Goal: Transaction & Acquisition: Purchase product/service

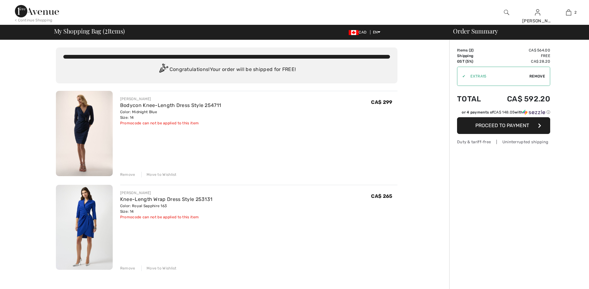
click at [99, 127] on img at bounding box center [84, 133] width 57 height 85
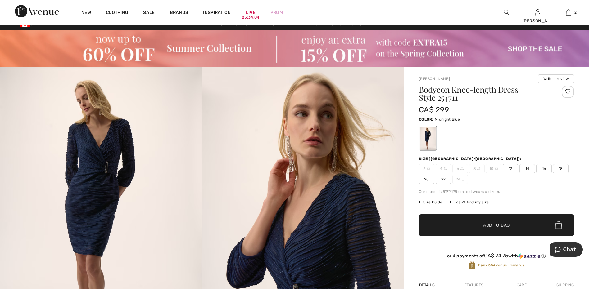
scroll to position [3, 0]
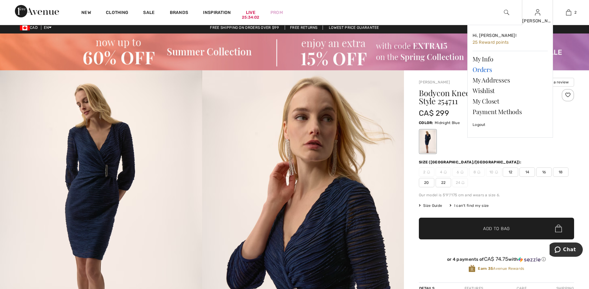
click at [489, 70] on link "Orders" at bounding box center [509, 69] width 75 height 11
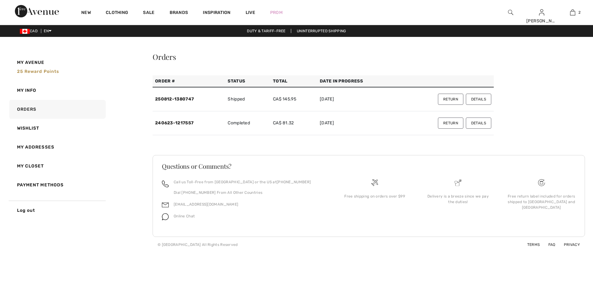
checkbox input "true"
click at [480, 98] on button "Details" at bounding box center [478, 99] width 25 height 11
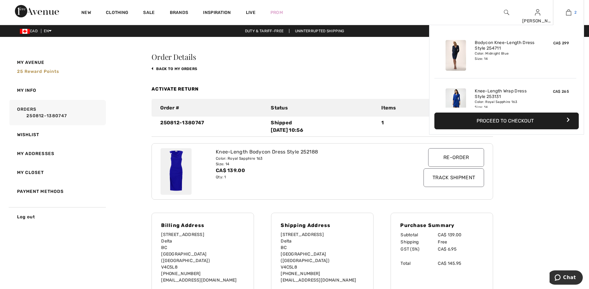
click at [569, 12] on img at bounding box center [568, 12] width 5 height 7
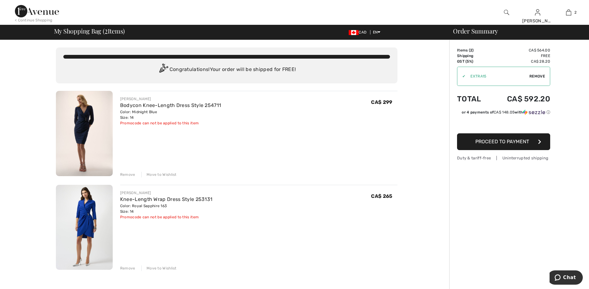
click at [93, 203] on img at bounding box center [84, 227] width 57 height 85
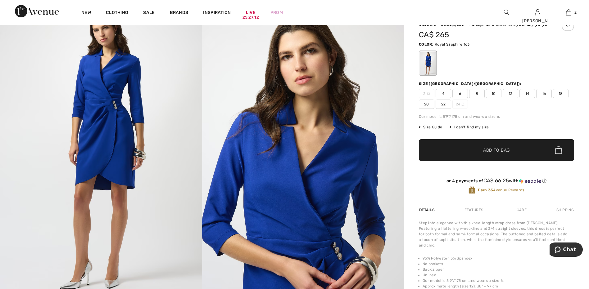
scroll to position [72, 0]
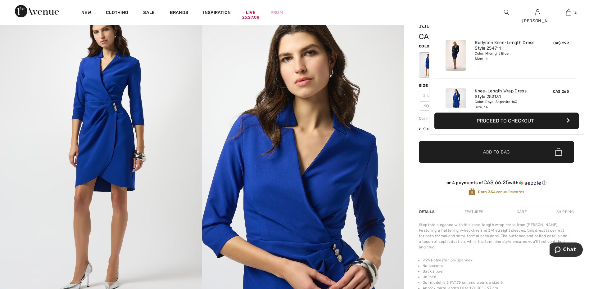
click at [567, 11] on img at bounding box center [568, 12] width 5 height 7
click at [463, 51] on img at bounding box center [455, 55] width 20 height 31
click at [459, 52] on img at bounding box center [455, 55] width 20 height 31
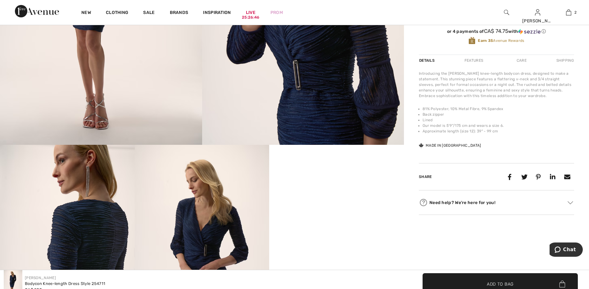
scroll to position [4, 0]
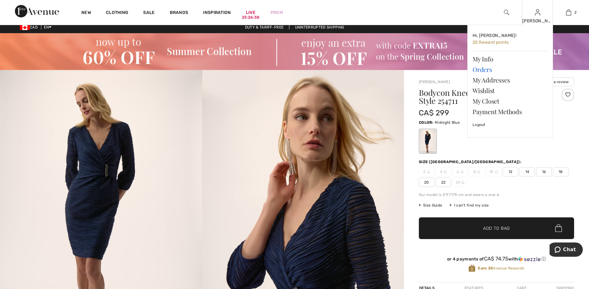
click at [490, 67] on link "Orders" at bounding box center [509, 69] width 75 height 11
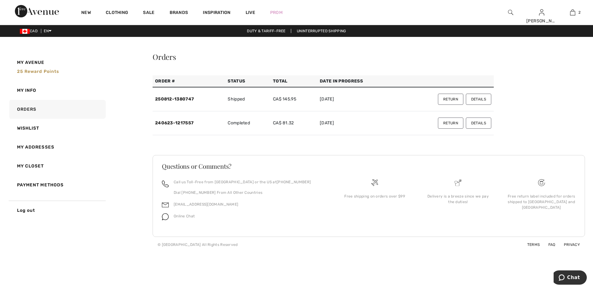
click at [483, 100] on button "Details" at bounding box center [478, 99] width 25 height 11
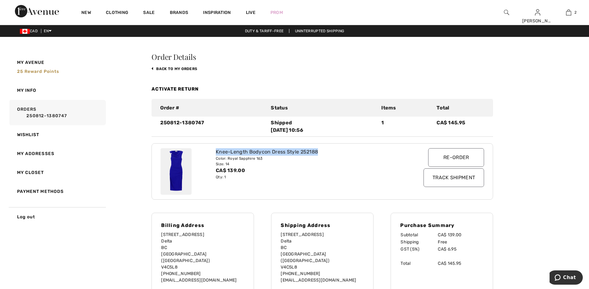
drag, startPoint x: 318, startPoint y: 152, endPoint x: 214, endPoint y: 150, distance: 104.0
click at [215, 151] on div "Knee-Length Bodycon Dress Style 252188 Color: Royal Sapphire 163 Size: 14 CA$ 1…" at bounding box center [308, 171] width 193 height 47
copy div "Knee-Length Bodycon Dress Style 252188"
click at [504, 14] on img at bounding box center [506, 12] width 5 height 7
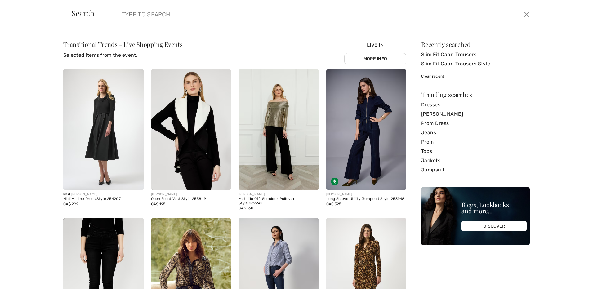
click at [188, 19] on input "search" at bounding box center [269, 14] width 304 height 19
paste input "Knee-Length Bodycon Dress Style 252188"
type input "Knee-Length Bodycon Dress Style 252188"
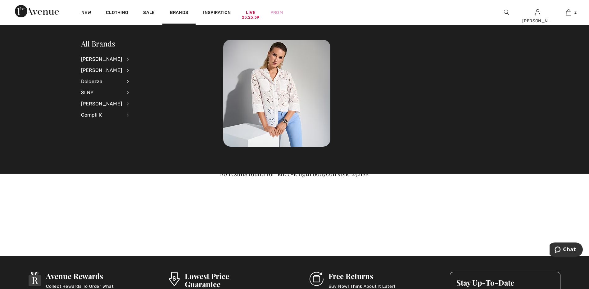
click at [138, 201] on div "No results found for 'knee-length bodycon style 252188'" at bounding box center [294, 177] width 567 height 127
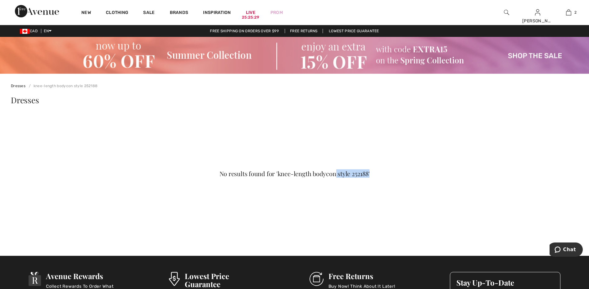
drag, startPoint x: 372, startPoint y: 172, endPoint x: 334, endPoint y: 172, distance: 38.8
click at [334, 172] on div "No results found for 'knee-length bodycon style 252188'" at bounding box center [294, 174] width 510 height 6
copy div "style 252188'"
click at [504, 9] on img at bounding box center [506, 12] width 5 height 7
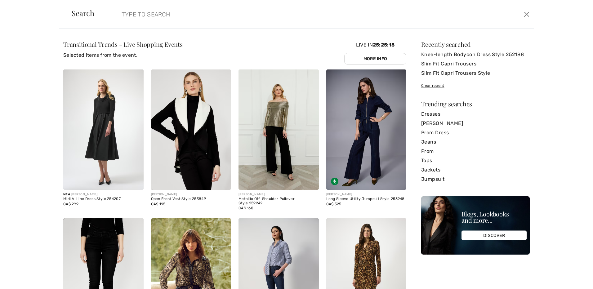
click at [225, 17] on input "search" at bounding box center [269, 14] width 304 height 19
paste input "style 252188'"
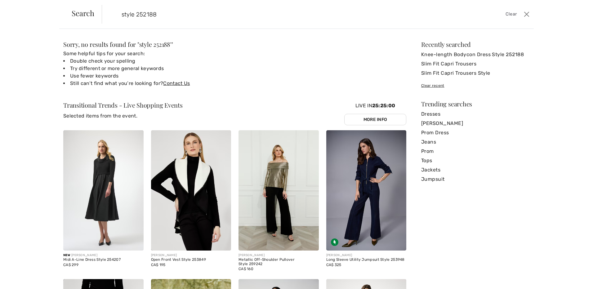
click at [173, 15] on input "style 252188" at bounding box center [269, 14] width 304 height 19
click at [136, 14] on input "style 252188" at bounding box center [269, 14] width 304 height 19
click at [147, 14] on input "252188" at bounding box center [269, 14] width 304 height 19
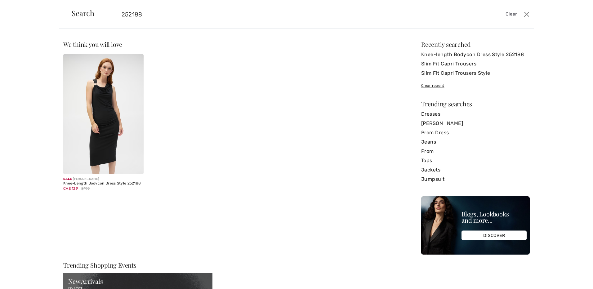
type input "252188"
click at [102, 97] on img at bounding box center [103, 114] width 80 height 120
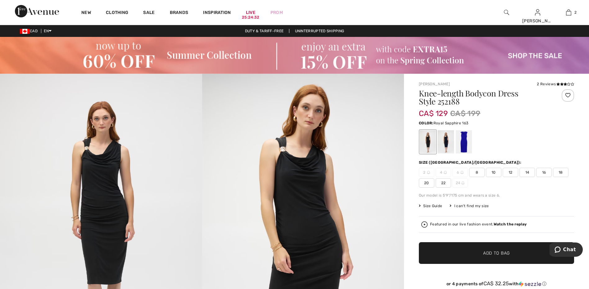
drag, startPoint x: 0, startPoint y: 0, endPoint x: 465, endPoint y: 137, distance: 484.7
click at [465, 137] on div at bounding box center [463, 141] width 16 height 23
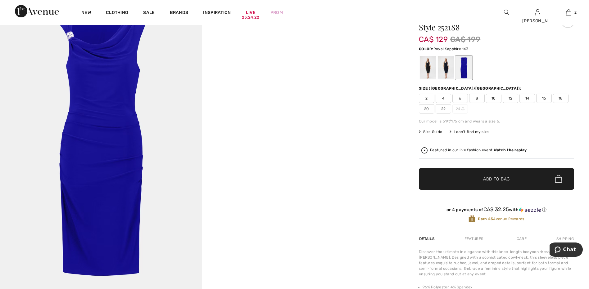
scroll to position [71, 0]
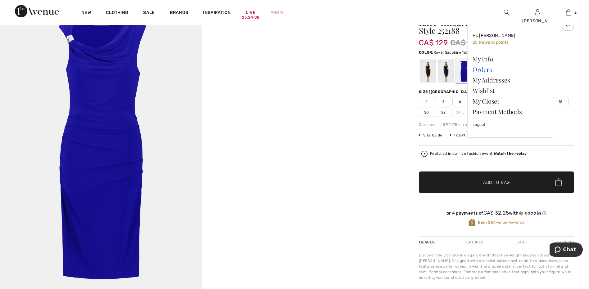
click at [488, 70] on link "Orders" at bounding box center [509, 69] width 75 height 11
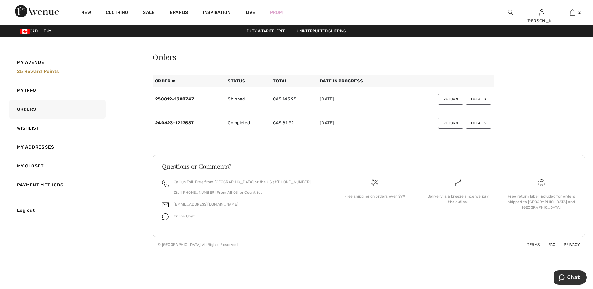
click at [485, 96] on button "Details" at bounding box center [478, 99] width 25 height 11
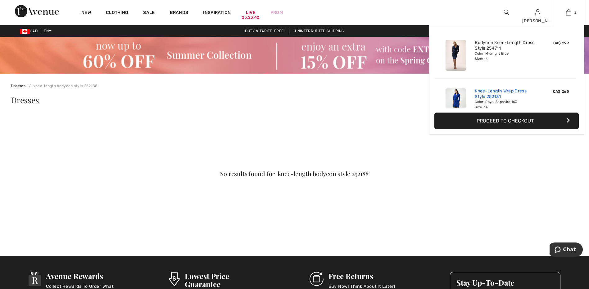
click at [497, 94] on link "Knee-Length Wrap Dress Style 253131" at bounding box center [504, 93] width 61 height 11
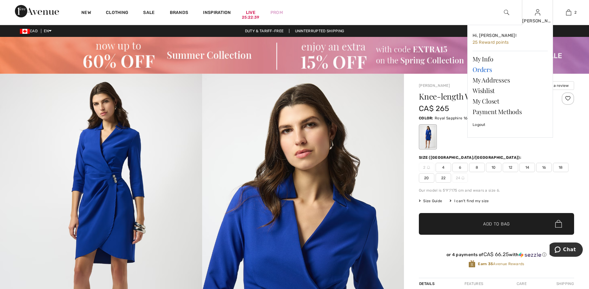
click at [484, 68] on link "Orders" at bounding box center [509, 69] width 75 height 11
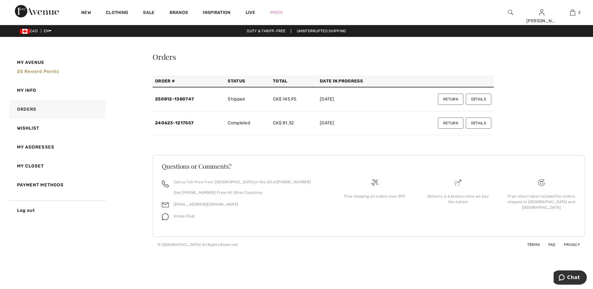
click at [477, 100] on button "Details" at bounding box center [478, 99] width 25 height 11
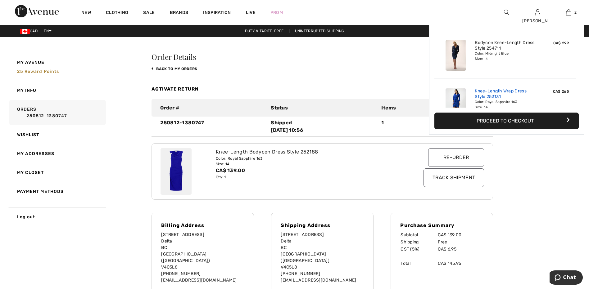
click at [507, 96] on link "Knee-Length Wrap Dress Style 253131" at bounding box center [504, 93] width 61 height 11
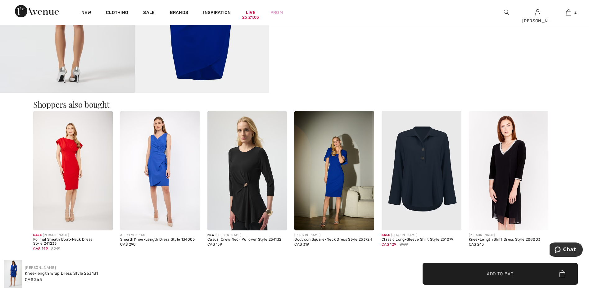
scroll to position [531, 0]
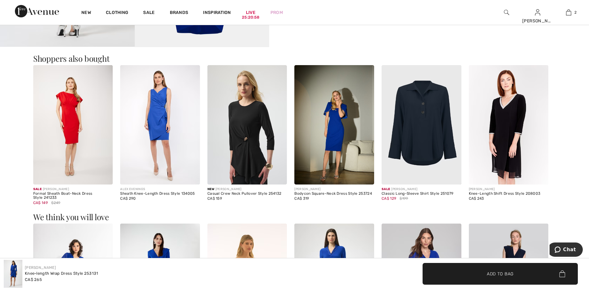
click at [159, 119] on img at bounding box center [160, 124] width 80 height 119
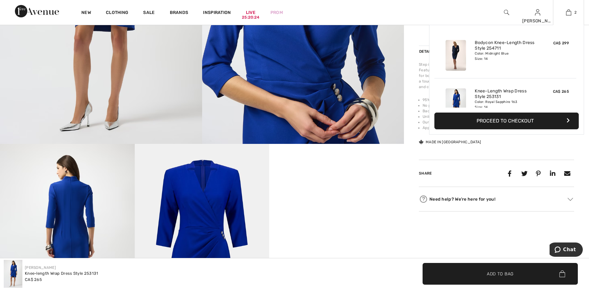
click at [533, 121] on button "Proceed to Checkout" at bounding box center [506, 121] width 144 height 17
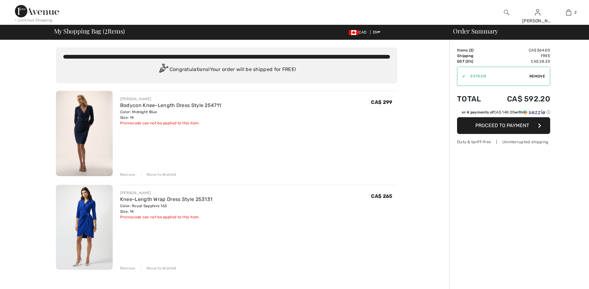
click at [101, 124] on img at bounding box center [84, 133] width 57 height 85
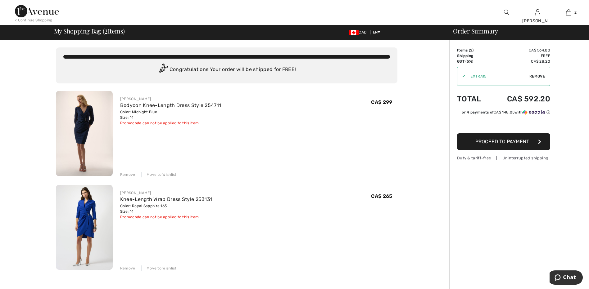
click at [88, 122] on img at bounding box center [84, 133] width 57 height 85
click at [133, 107] on link "Bodycon Knee-Length Dress Style 254711" at bounding box center [170, 105] width 101 height 6
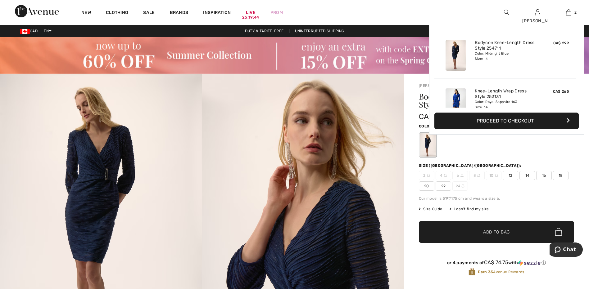
click at [529, 119] on button "Proceed to Checkout" at bounding box center [506, 121] width 144 height 17
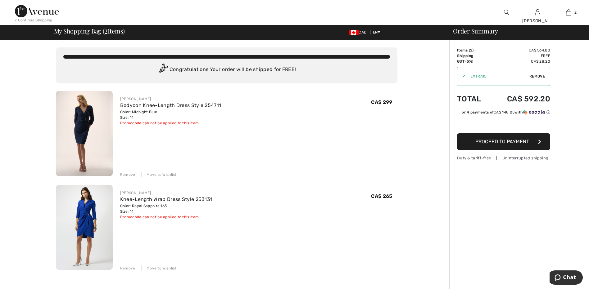
click at [126, 174] on div "Remove" at bounding box center [127, 175] width 15 height 6
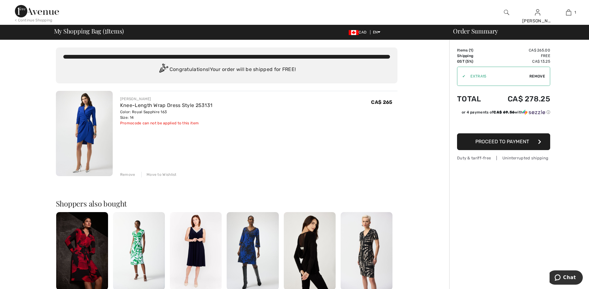
click at [503, 142] on span "Proceed to Payment" at bounding box center [502, 142] width 54 height 6
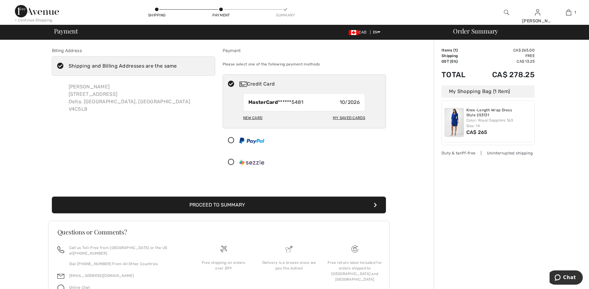
click at [350, 119] on div "My Saved Cards" at bounding box center [349, 118] width 32 height 11
radio input "true"
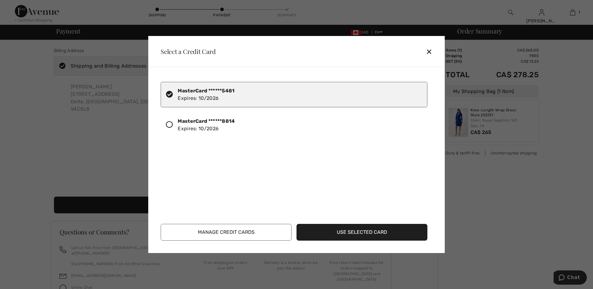
click at [170, 125] on icon at bounding box center [169, 124] width 7 height 7
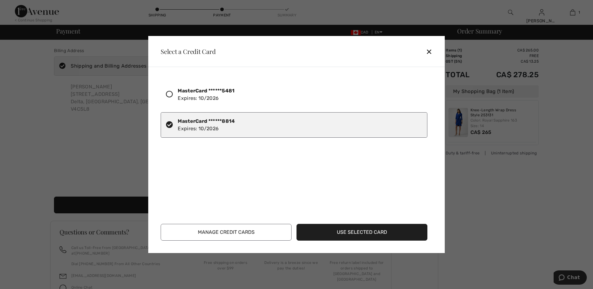
click at [235, 237] on button "Manage Credit Cards" at bounding box center [226, 232] width 131 height 17
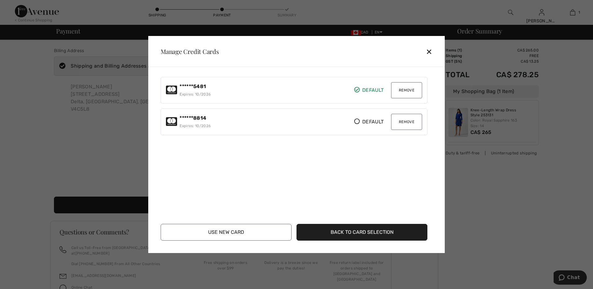
click at [404, 92] on button "Remove" at bounding box center [406, 90] width 31 height 16
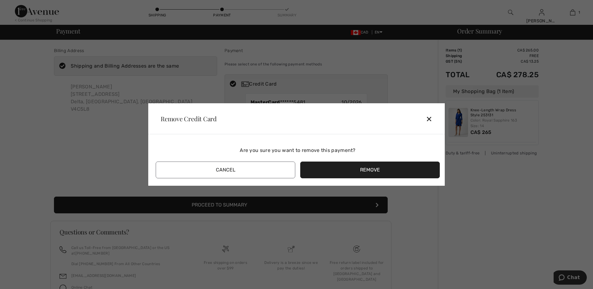
click at [348, 172] on button "Remove" at bounding box center [370, 170] width 140 height 17
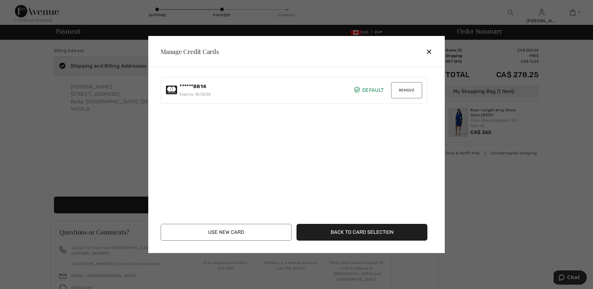
click at [346, 235] on button "Back to Card Selection" at bounding box center [362, 232] width 131 height 17
click at [346, 235] on button "Use Selected Card" at bounding box center [362, 232] width 131 height 17
click at [173, 96] on div at bounding box center [172, 94] width 12 height 11
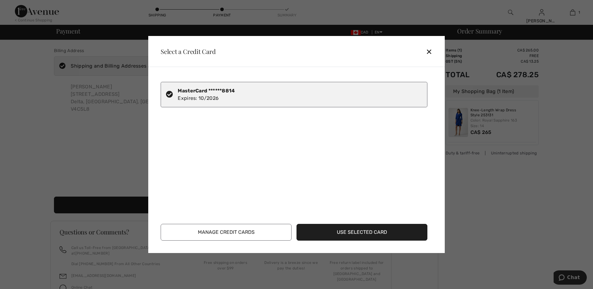
click at [361, 230] on button "Use Selected Card" at bounding box center [362, 232] width 131 height 17
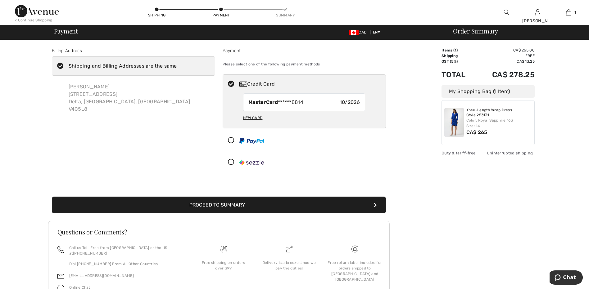
click at [291, 208] on button "Proceed to Summary" at bounding box center [219, 205] width 334 height 17
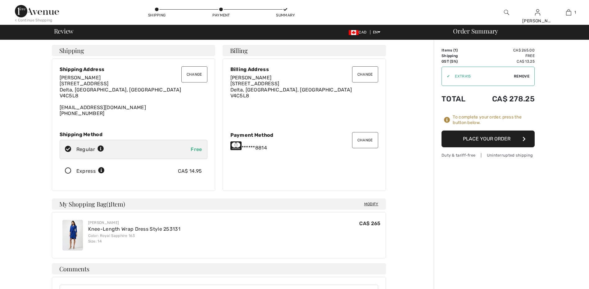
checkbox input "true"
click at [506, 140] on button "Place Your Order" at bounding box center [487, 139] width 93 height 17
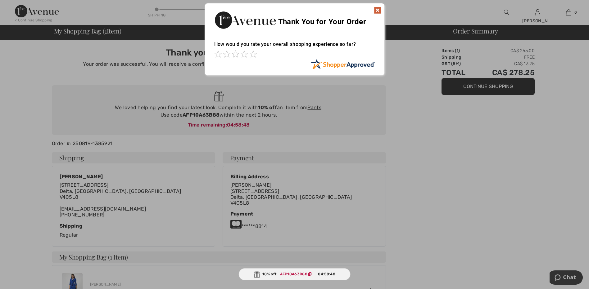
click at [377, 10] on img at bounding box center [377, 10] width 7 height 7
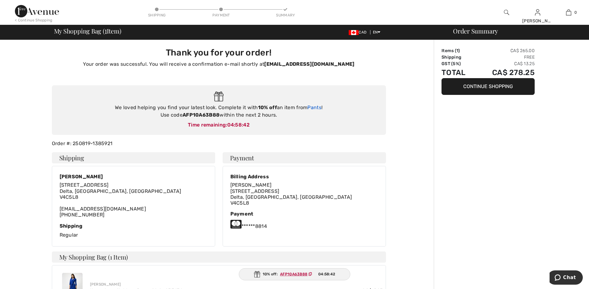
click at [317, 109] on link "Pants" at bounding box center [314, 108] width 14 height 6
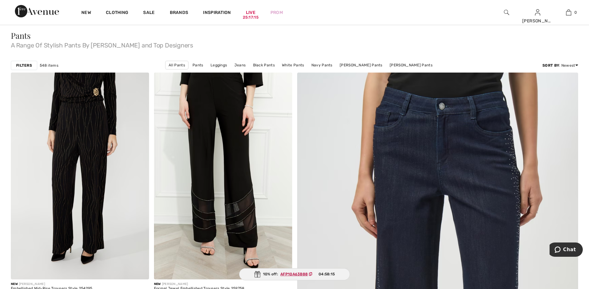
scroll to position [45, 0]
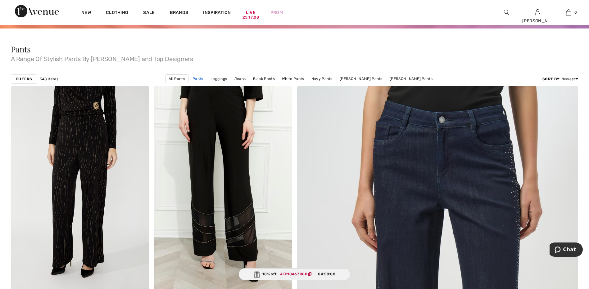
click at [205, 79] on link "Pants" at bounding box center [197, 79] width 17 height 8
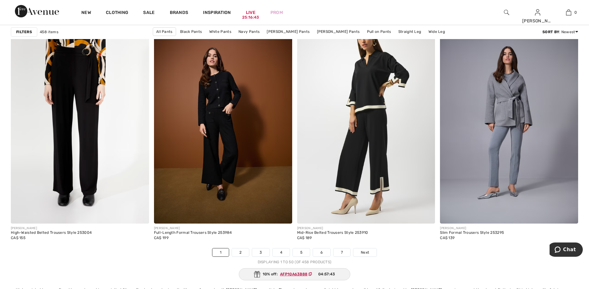
scroll to position [3471, 0]
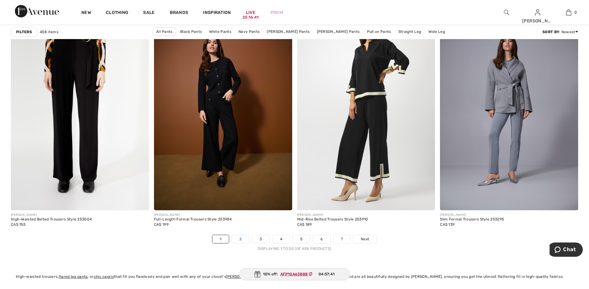
click at [238, 243] on link "2" at bounding box center [240, 239] width 17 height 8
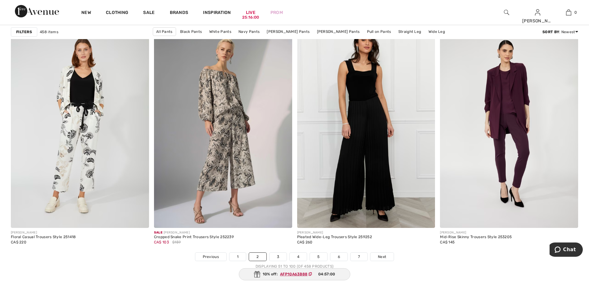
scroll to position [3466, 0]
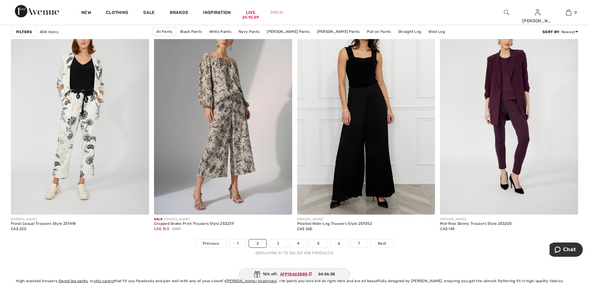
click at [275, 245] on link "3" at bounding box center [277, 244] width 17 height 8
click at [277, 243] on link "3" at bounding box center [277, 244] width 17 height 8
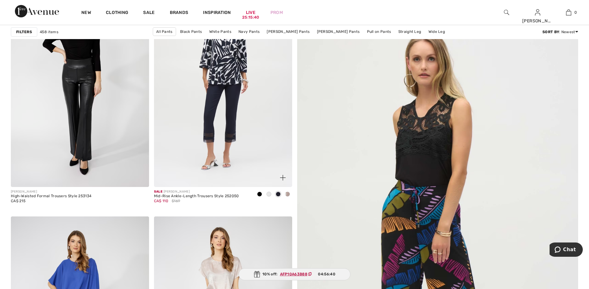
click at [224, 123] on img at bounding box center [223, 83] width 138 height 207
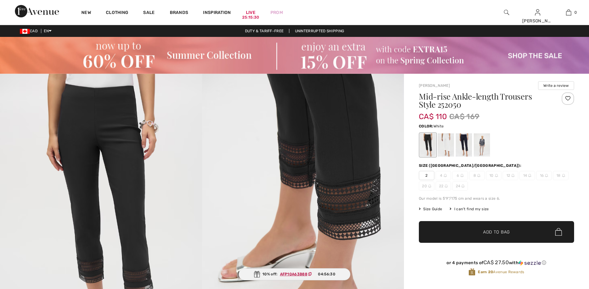
click at [448, 144] on div at bounding box center [445, 144] width 16 height 23
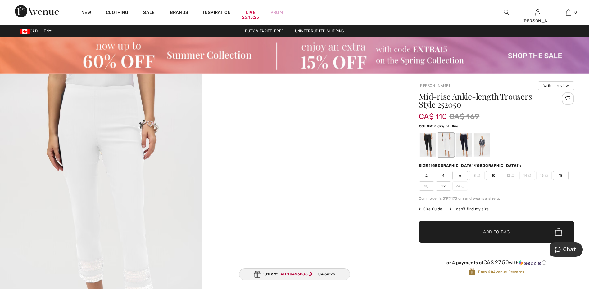
click at [465, 146] on div at bounding box center [463, 144] width 16 height 23
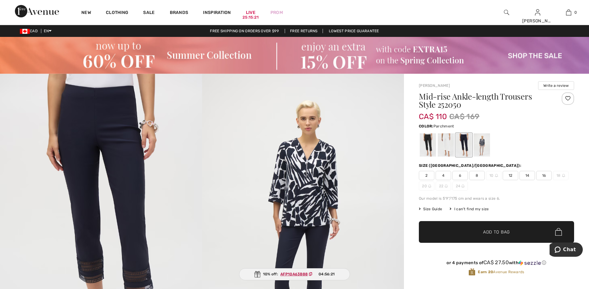
click at [485, 145] on div at bounding box center [481, 144] width 16 height 23
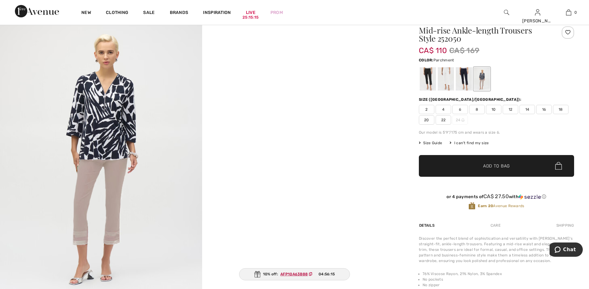
scroll to position [90, 0]
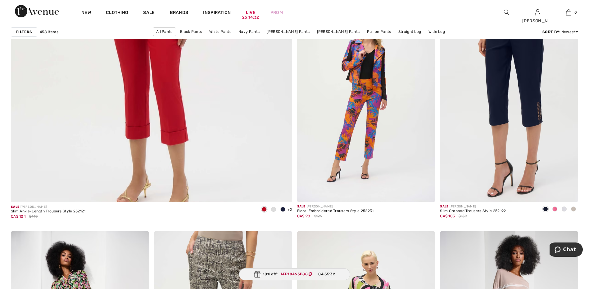
scroll to position [2149, 0]
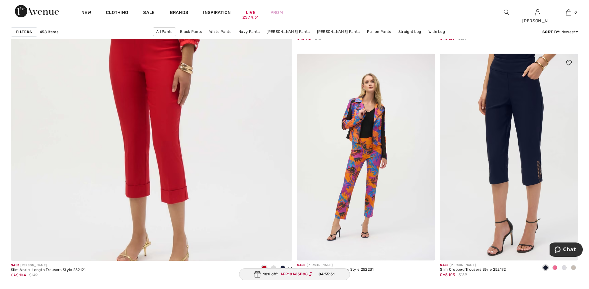
click at [505, 153] on img at bounding box center [509, 157] width 138 height 207
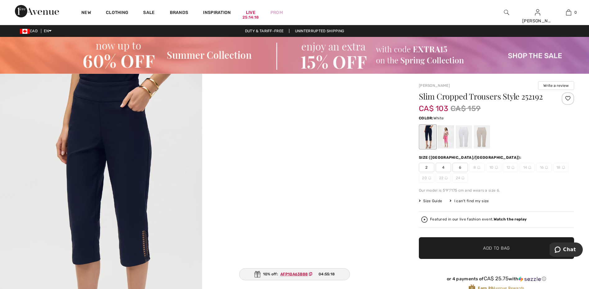
click at [462, 135] on div at bounding box center [463, 136] width 16 height 23
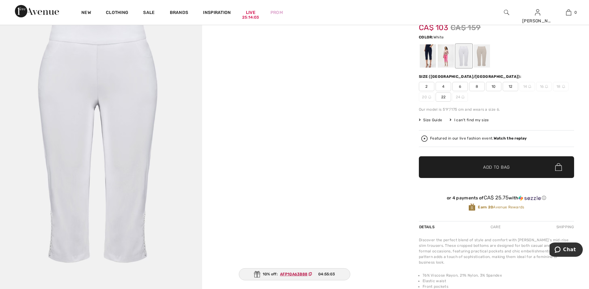
scroll to position [58, 0]
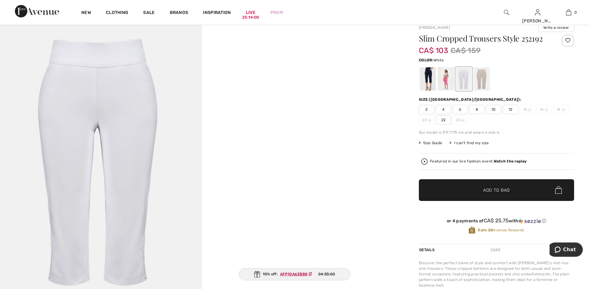
click at [433, 141] on span "Size Guide" at bounding box center [430, 143] width 23 height 6
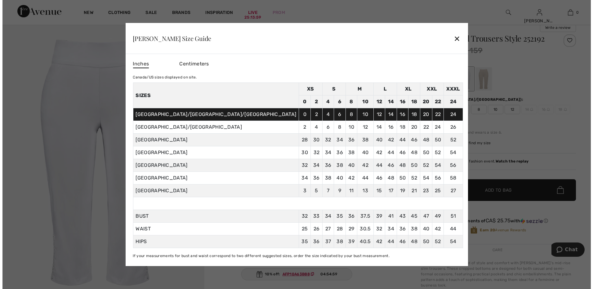
scroll to position [58, 0]
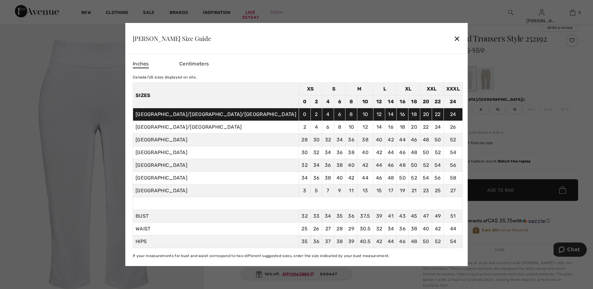
click at [454, 42] on div "✕" at bounding box center [457, 38] width 7 height 13
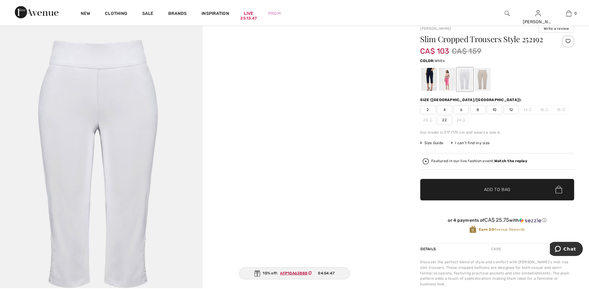
scroll to position [58, 0]
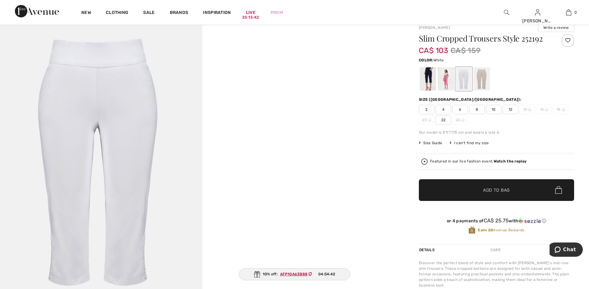
click at [508, 110] on span "12" at bounding box center [510, 109] width 16 height 9
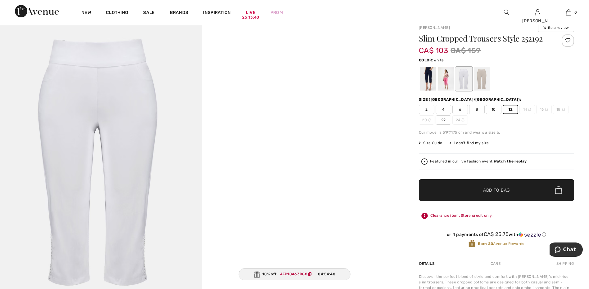
click at [512, 189] on span "✔ Added to Bag Add to Bag" at bounding box center [496, 190] width 155 height 22
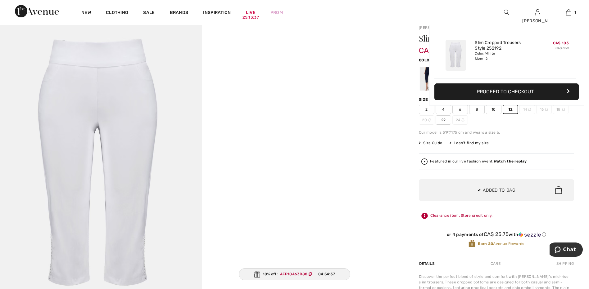
scroll to position [0, 0]
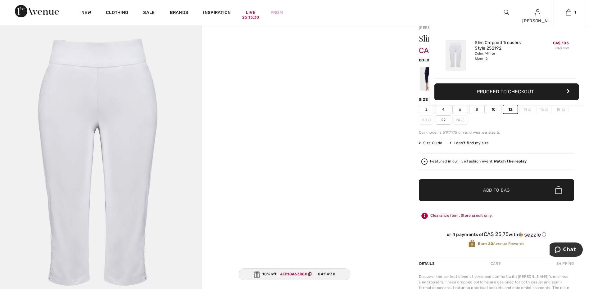
click at [532, 90] on button "Proceed to Checkout" at bounding box center [506, 91] width 144 height 17
